Goal: Task Accomplishment & Management: Manage account settings

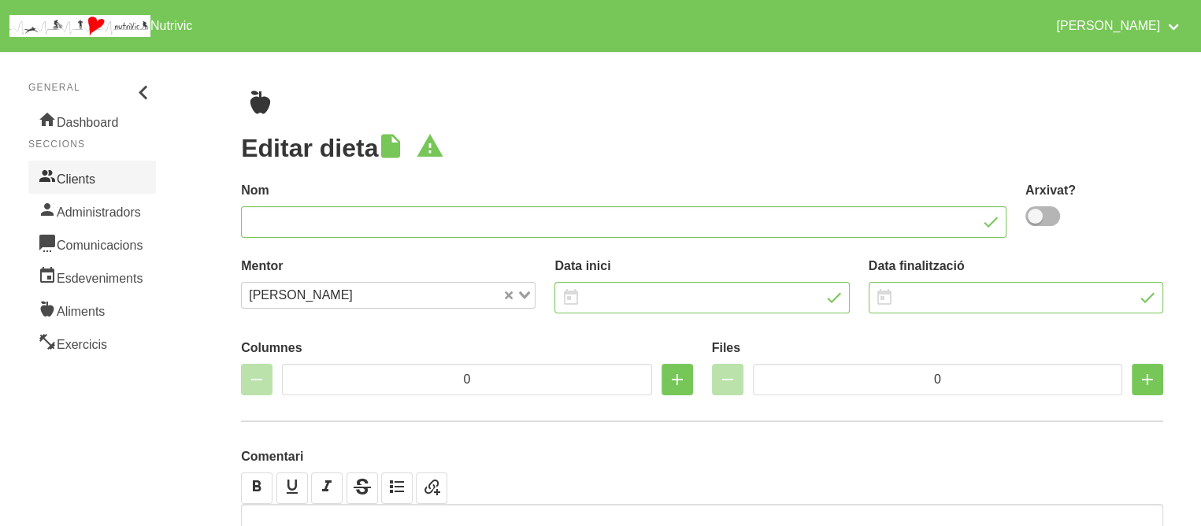
click at [79, 176] on link "Clients" at bounding box center [92, 177] width 128 height 33
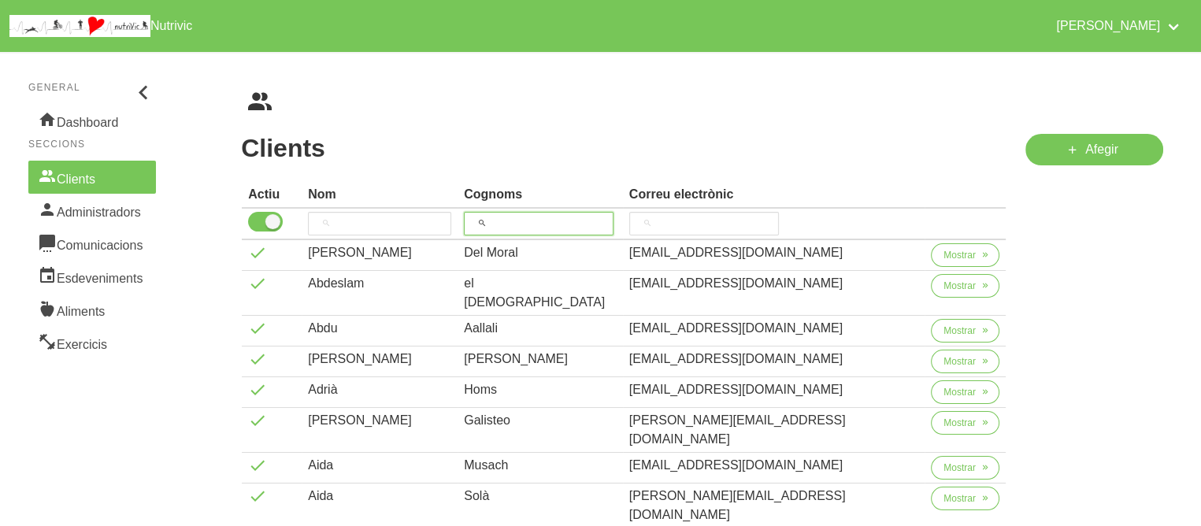
click at [583, 223] on input "search" at bounding box center [539, 224] width 150 height 24
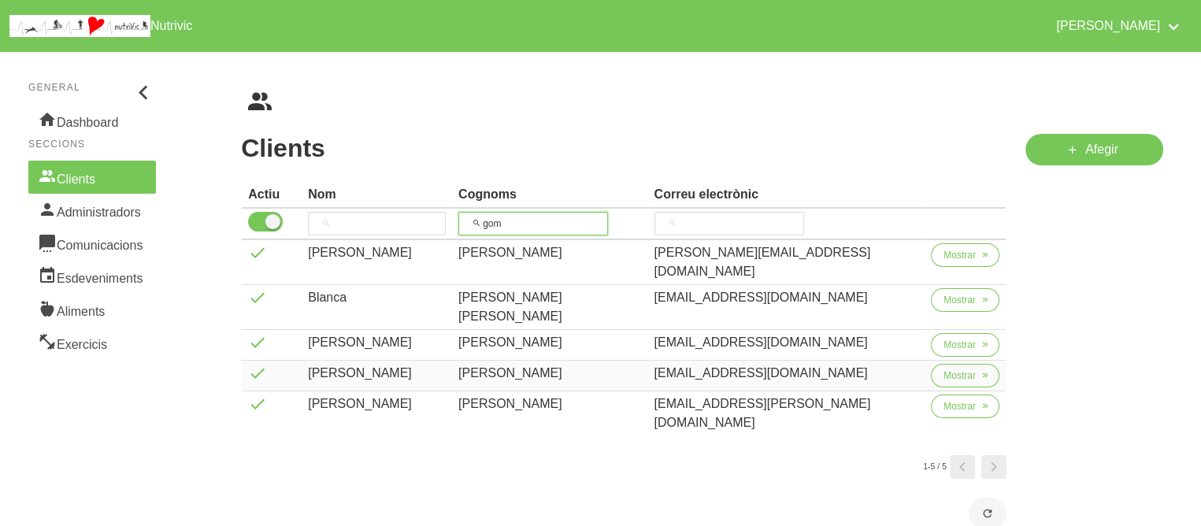
type input "gom"
click at [512, 364] on div "[PERSON_NAME]" at bounding box center [549, 373] width 183 height 19
click at [966, 368] on span "Mostrar" at bounding box center [959, 375] width 32 height 14
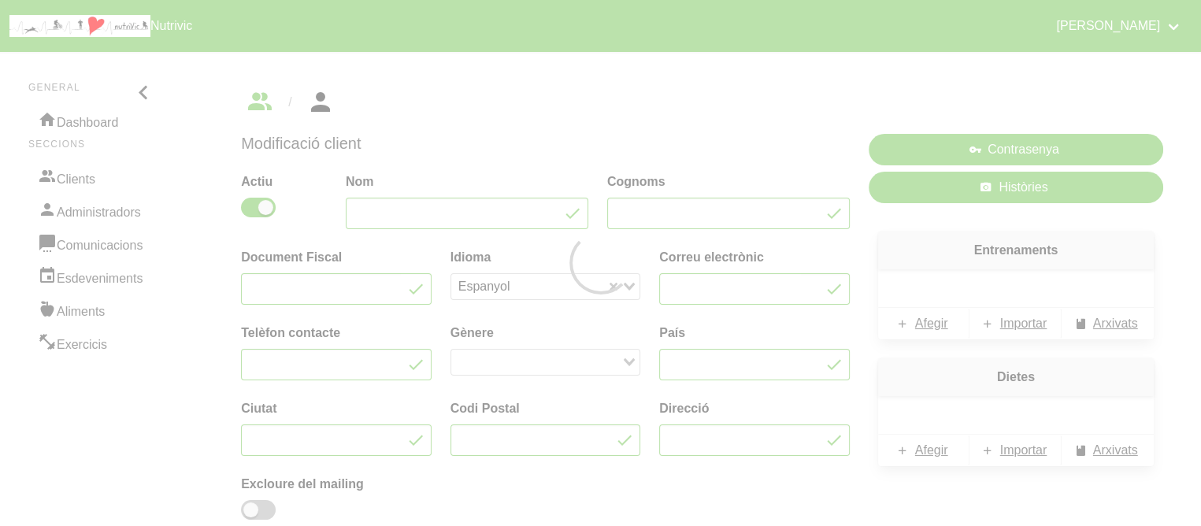
type input "[PERSON_NAME]"
type input "[EMAIL_ADDRESS][DOMAIN_NAME]"
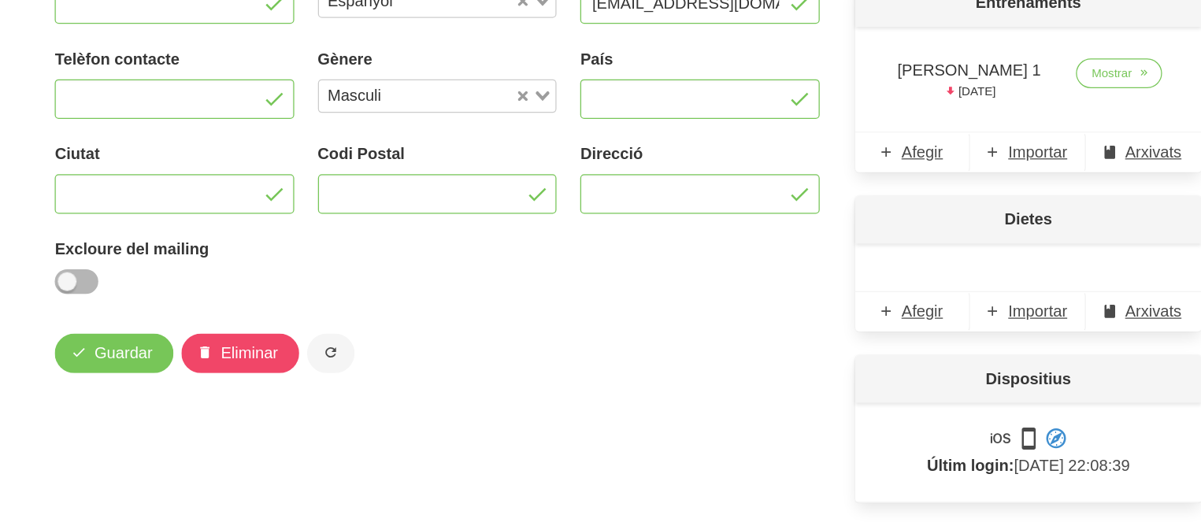
scroll to position [216, 0]
